Goal: Book appointment/travel/reservation

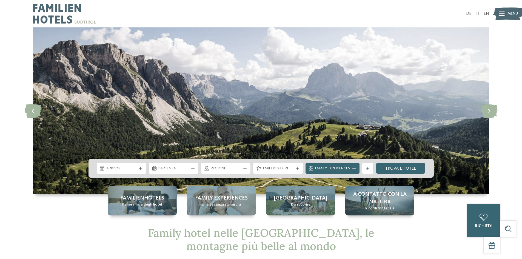
click at [135, 169] on span "Arrivo" at bounding box center [121, 168] width 30 height 5
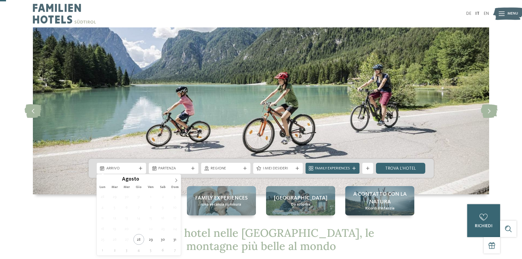
scroll to position [82, 0]
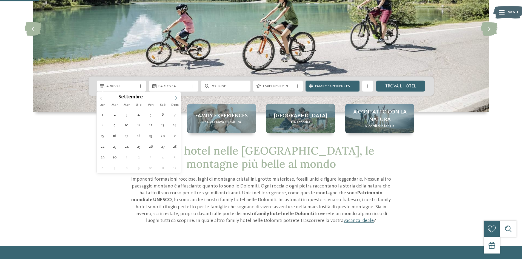
click at [177, 98] on icon at bounding box center [176, 98] width 4 height 4
type div "[DATE]"
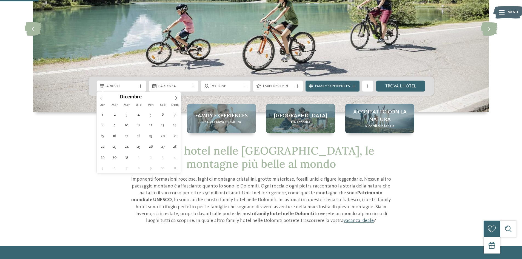
type input "****"
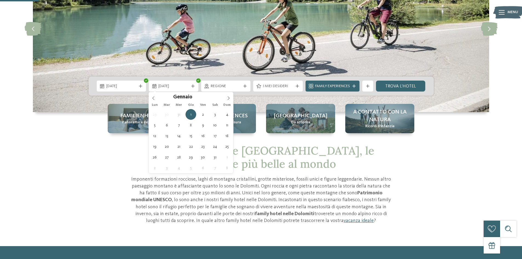
type div "[DATE]"
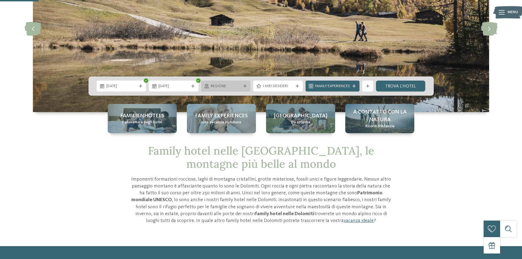
click at [210, 87] on div "Regione" at bounding box center [225, 86] width 33 height 6
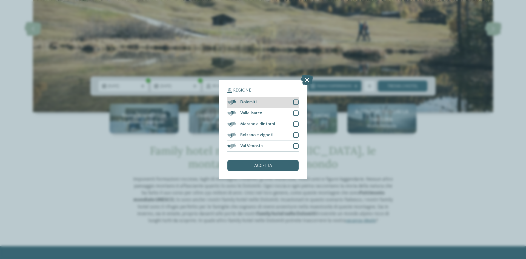
click at [249, 104] on span "Dolomiti" at bounding box center [248, 102] width 16 height 4
click at [255, 162] on div "accetta" at bounding box center [262, 165] width 71 height 11
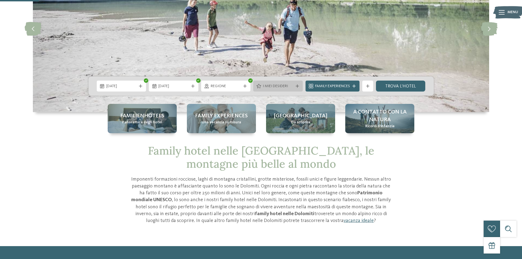
click at [260, 86] on icon at bounding box center [259, 86] width 5 height 4
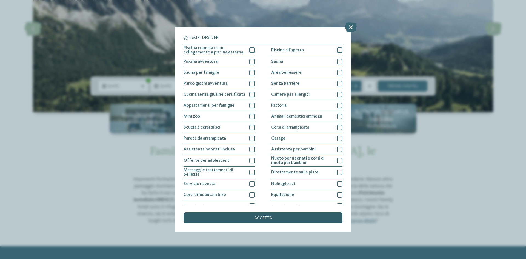
click at [265, 219] on span "accetta" at bounding box center [263, 218] width 18 height 4
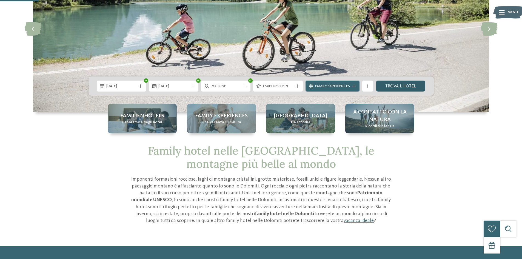
click at [386, 87] on link "trova l’hotel" at bounding box center [401, 86] width 50 height 11
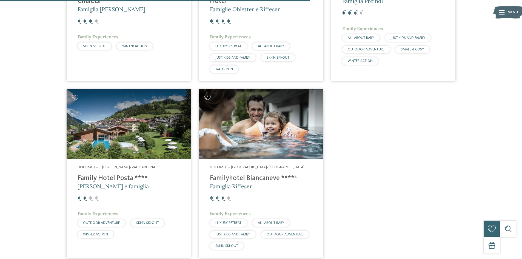
scroll to position [509, 0]
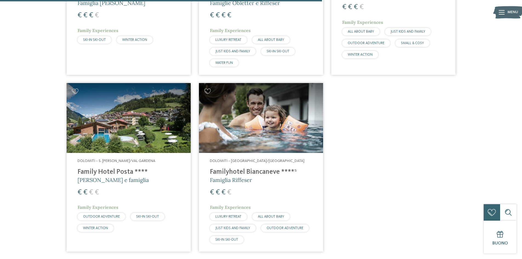
click at [142, 137] on img at bounding box center [129, 118] width 124 height 70
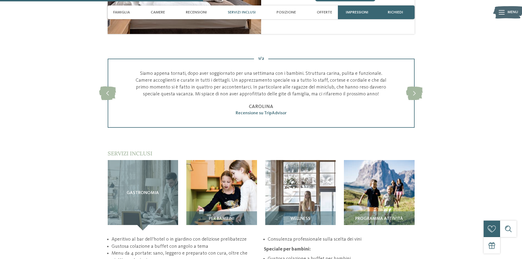
scroll to position [713, 0]
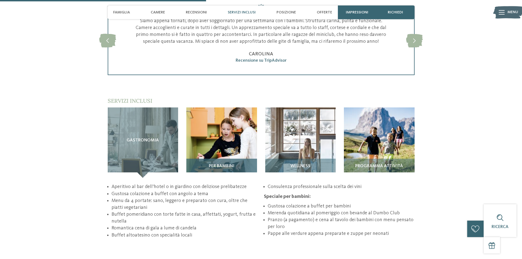
click at [231, 162] on div "Per bambini" at bounding box center [221, 168] width 71 height 19
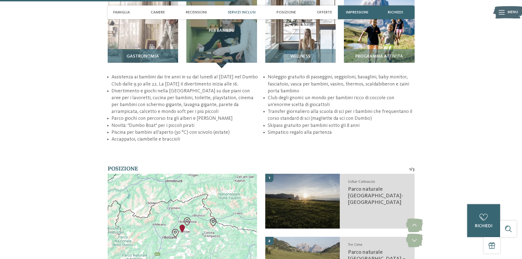
scroll to position [795, 0]
